Goal: Information Seeking & Learning: Find specific fact

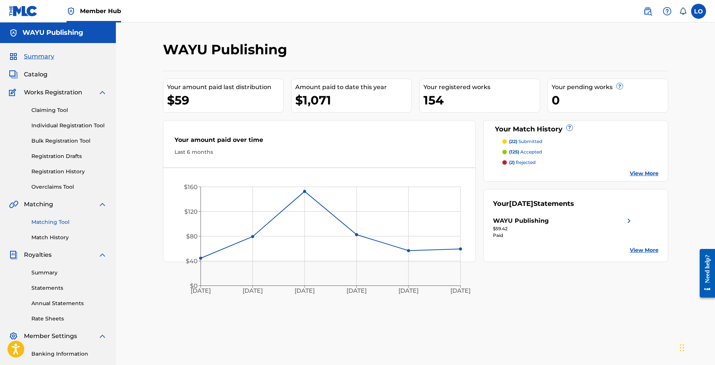
click at [55, 219] on link "Matching Tool" at bounding box center [69, 222] width 76 height 8
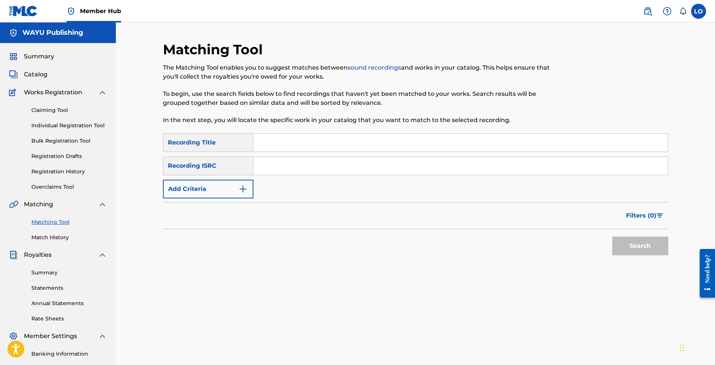
click at [278, 142] on input "Search Form" at bounding box center [461, 143] width 415 height 18
type input "stay"
click at [227, 187] on button "Add Criteria" at bounding box center [208, 189] width 91 height 19
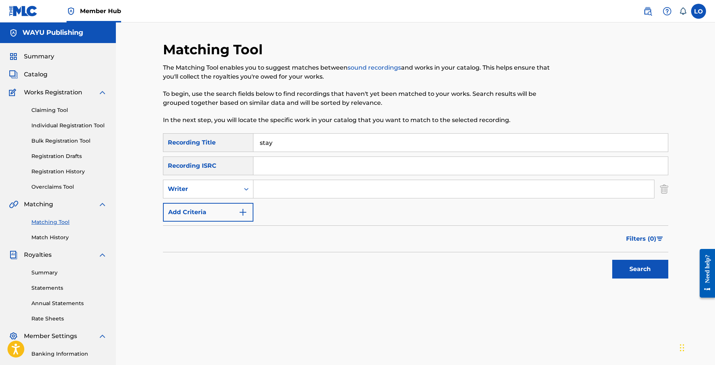
click at [287, 192] on input "Search Form" at bounding box center [454, 189] width 401 height 18
type input "[PERSON_NAME]"
click at [237, 187] on div "Writer" at bounding box center [201, 189] width 76 height 14
click at [211, 212] on div "Recording Artist" at bounding box center [208, 207] width 90 height 19
click at [283, 187] on input "Search Form" at bounding box center [454, 189] width 401 height 18
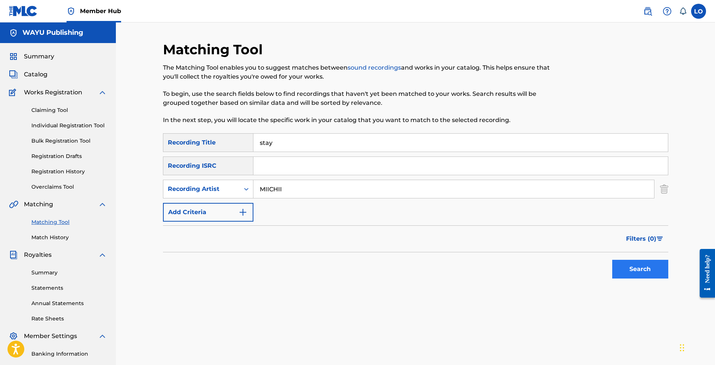
click at [643, 266] on button "Search" at bounding box center [641, 269] width 56 height 19
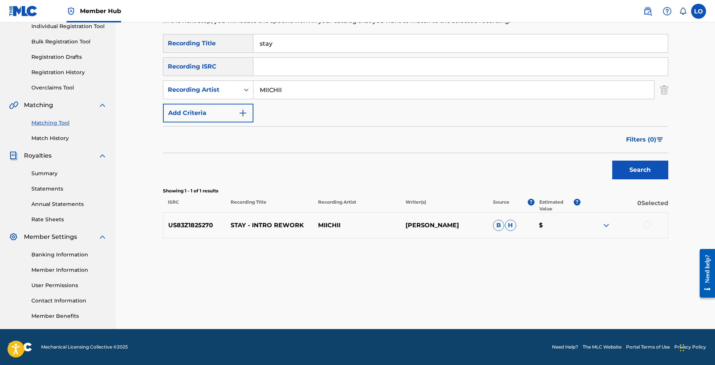
scroll to position [99, 0]
click at [335, 227] on p "MIICHII" at bounding box center [357, 225] width 88 height 9
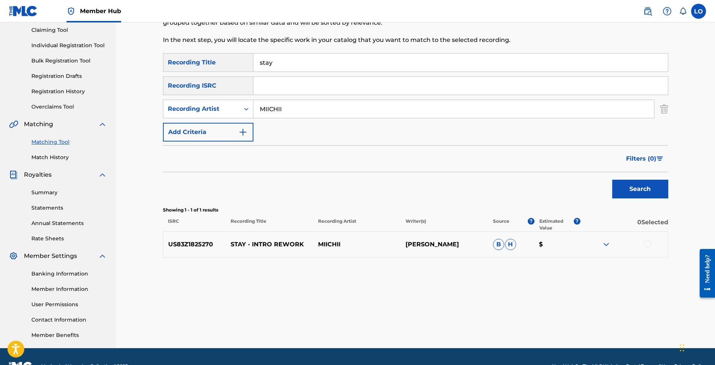
scroll to position [82, 0]
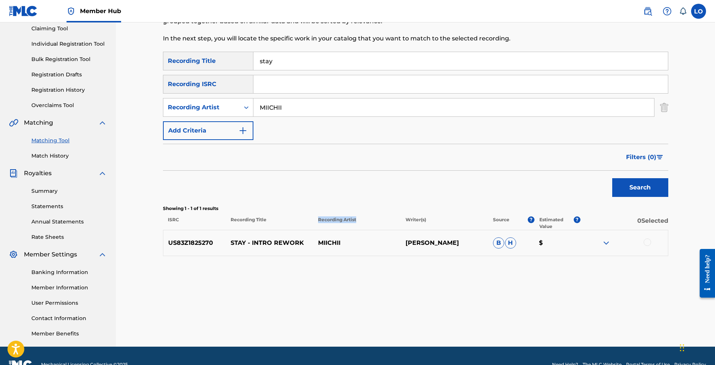
drag, startPoint x: 317, startPoint y: 218, endPoint x: 377, endPoint y: 218, distance: 59.8
click at [377, 218] on p "Recording Artist" at bounding box center [357, 222] width 88 height 13
copy p "Recording Artist"
click at [329, 228] on p "Recording Artist" at bounding box center [357, 222] width 88 height 13
drag, startPoint x: 318, startPoint y: 218, endPoint x: 363, endPoint y: 218, distance: 44.5
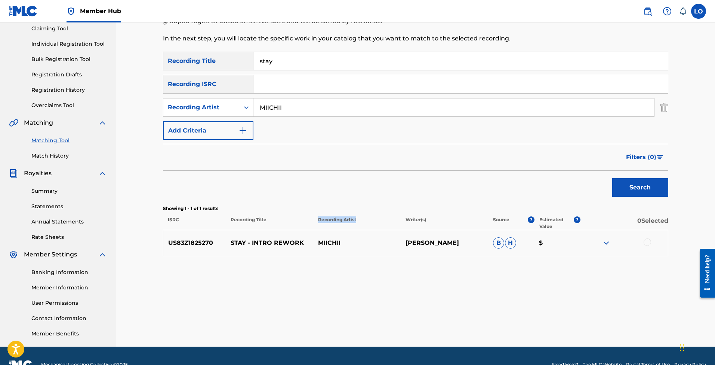
click at [363, 218] on p "Recording Artist" at bounding box center [357, 222] width 88 height 13
copy p "Recording Artist"
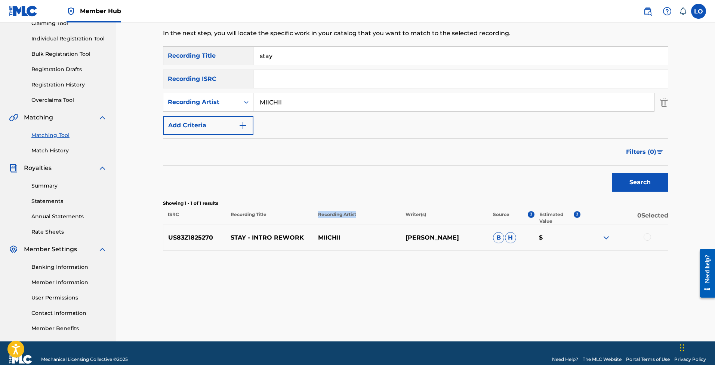
scroll to position [79, 0]
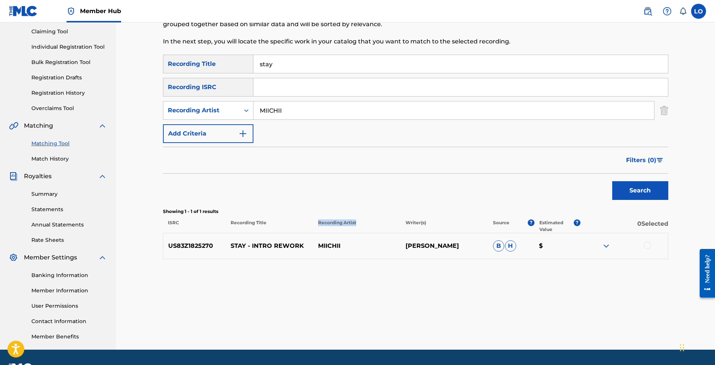
click at [284, 111] on input "MIICHII" at bounding box center [454, 110] width 401 height 18
type input "to [PERSON_NAME]"
click at [648, 190] on button "Search" at bounding box center [641, 190] width 56 height 19
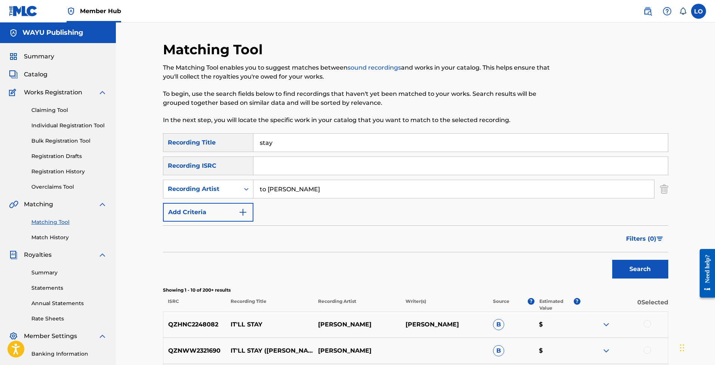
scroll to position [0, 0]
click at [697, 17] on label at bounding box center [699, 11] width 15 height 15
click at [699, 11] on input "[PERSON_NAME] Ortegon [EMAIL_ADDRESS][PERSON_NAME][DOMAIN_NAME] Notification Pr…" at bounding box center [699, 11] width 0 height 0
click at [631, 105] on p "Log out" at bounding box center [627, 105] width 18 height 7
click at [699, 11] on input "[PERSON_NAME] Ortegon [EMAIL_ADDRESS][PERSON_NAME][DOMAIN_NAME] Notification Pr…" at bounding box center [699, 11] width 0 height 0
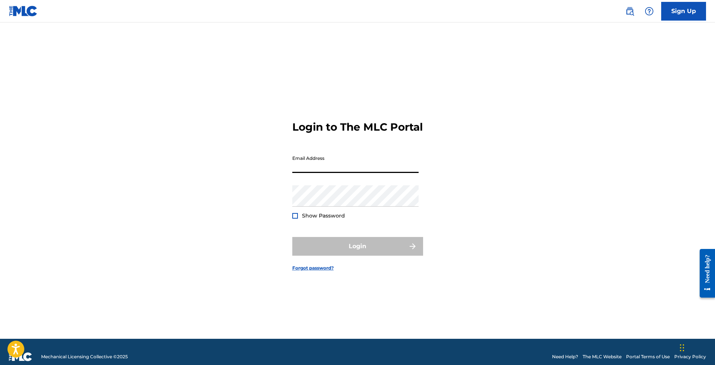
click at [484, 134] on div "Login to The MLC Portal Email Address Password Show Password Login Forgot passw…" at bounding box center [358, 189] width 524 height 297
click at [359, 173] on input "Email Address" at bounding box center [355, 161] width 126 height 21
type input "[PERSON_NAME][EMAIL_ADDRESS][PERSON_NAME][DOMAIN_NAME]"
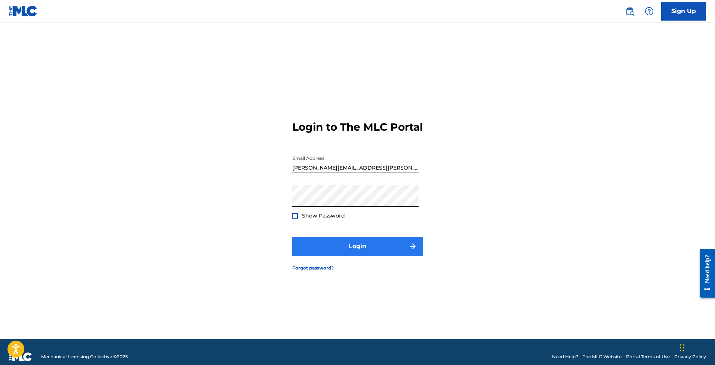
click at [345, 249] on button "Login" at bounding box center [357, 246] width 131 height 19
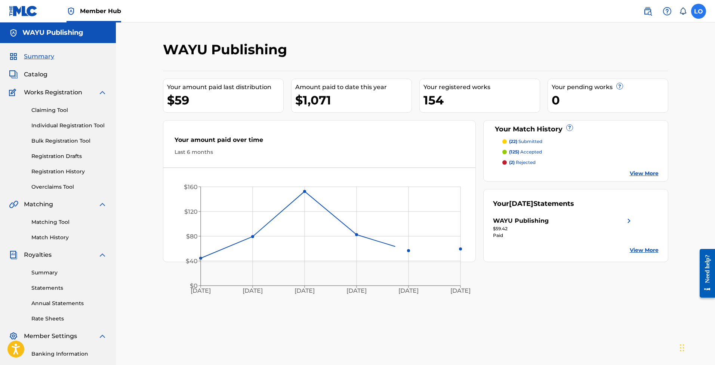
click at [699, 13] on label at bounding box center [699, 11] width 15 height 15
click at [699, 11] on input "[PERSON_NAME] Ortegon [EMAIL_ADDRESS][PERSON_NAME][DOMAIN_NAME] Notification Pr…" at bounding box center [699, 11] width 0 height 0
click at [625, 107] on p "Log out" at bounding box center [627, 105] width 18 height 7
click at [699, 11] on input "[PERSON_NAME] Ortegon [EMAIL_ADDRESS][PERSON_NAME][DOMAIN_NAME] Notification Pr…" at bounding box center [699, 11] width 0 height 0
